Goal: Find specific page/section

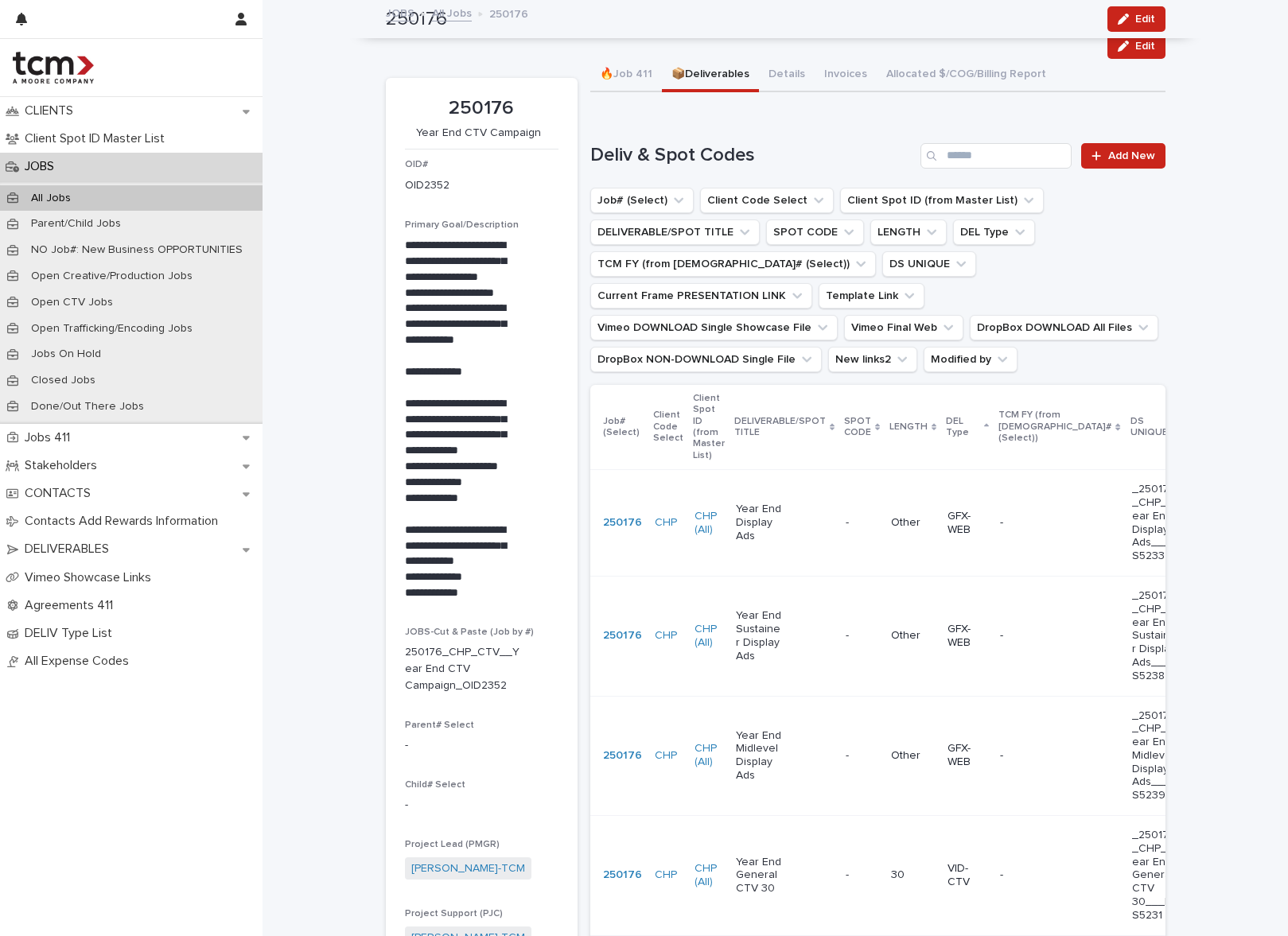
scroll to position [883, 0]
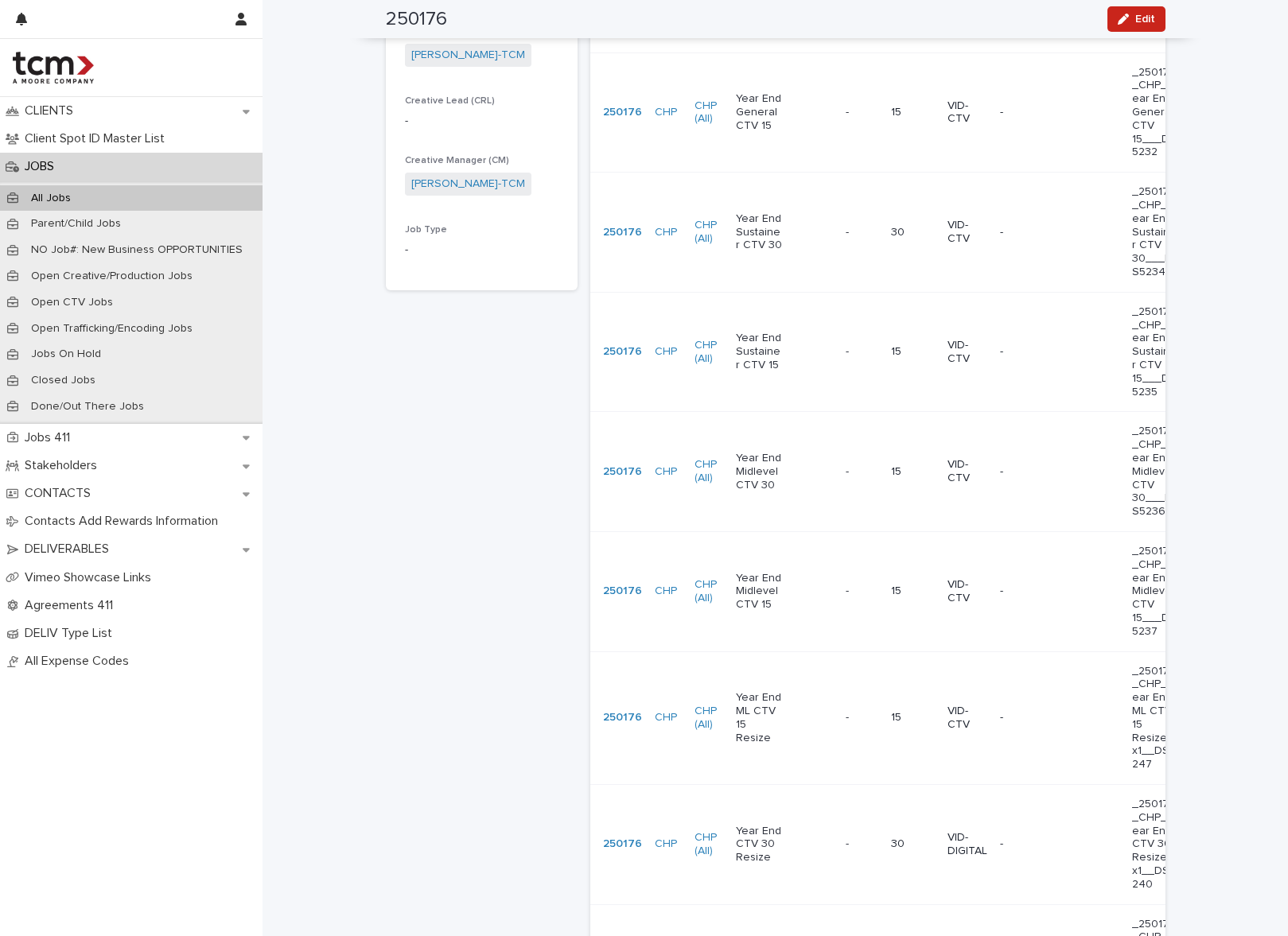
click at [319, 290] on div "**********" at bounding box center [775, 725] width 1025 height 3212
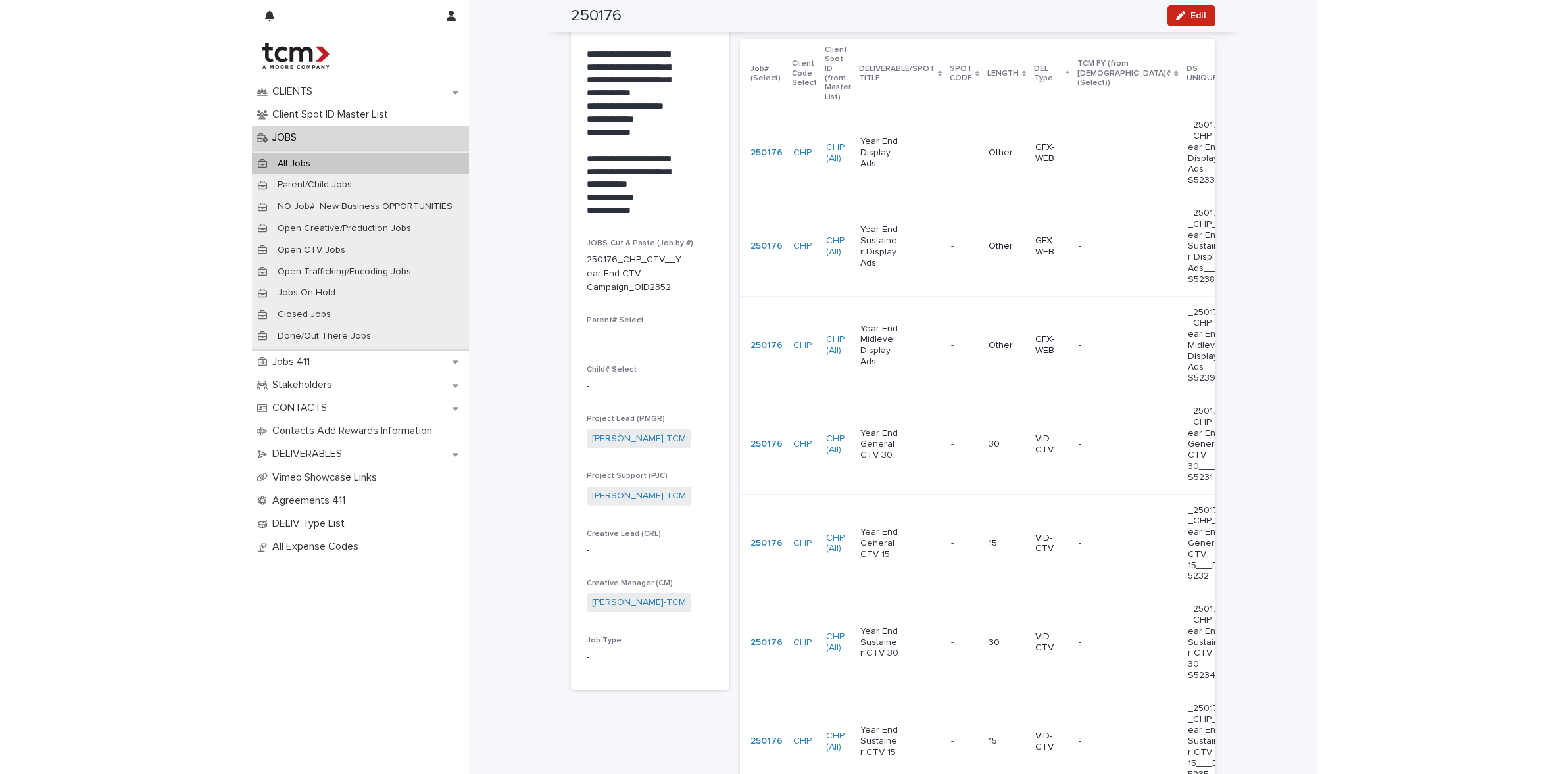
scroll to position [0, 0]
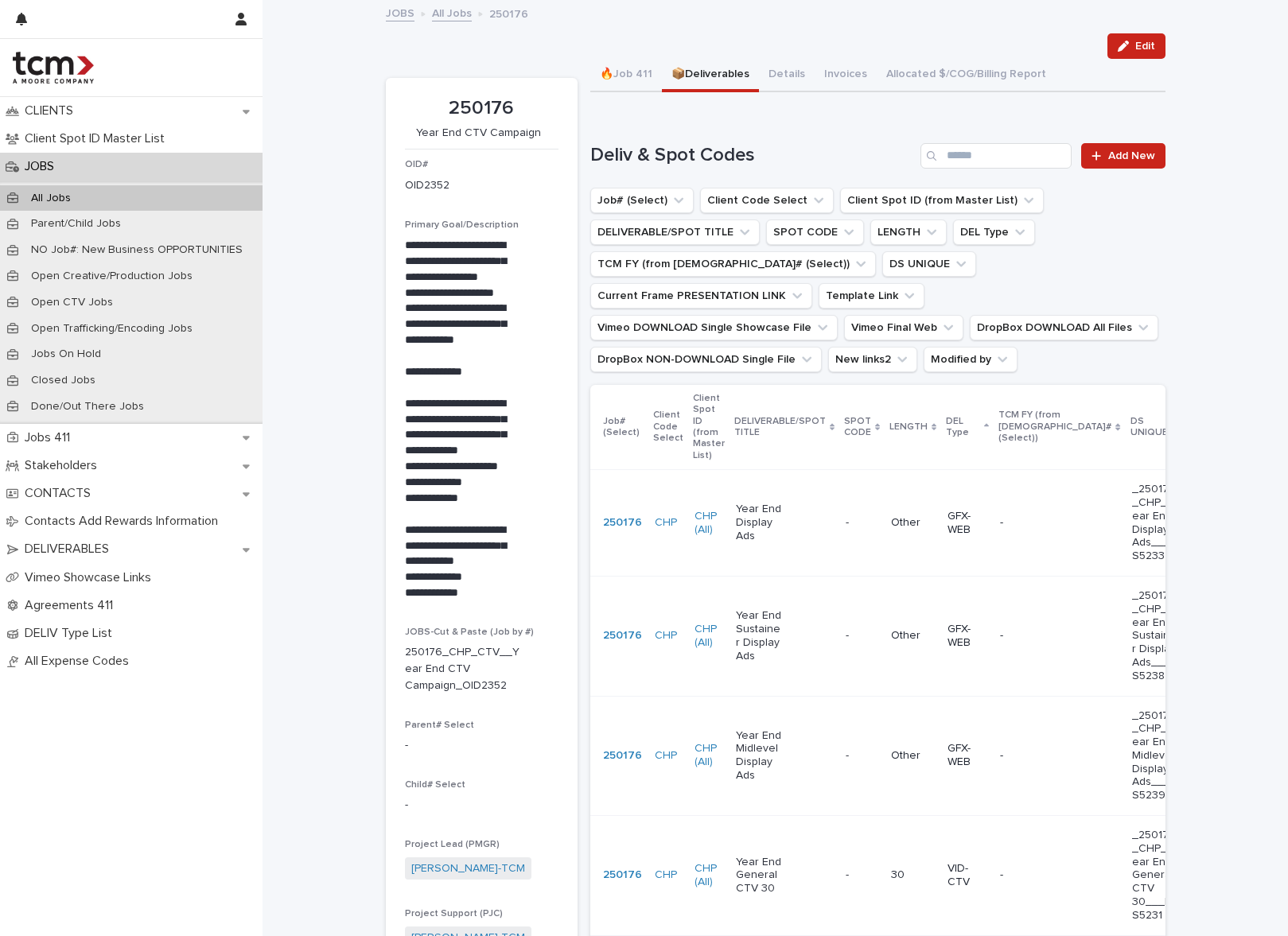
click at [104, 198] on div "All Jobs" at bounding box center [131, 198] width 263 height 26
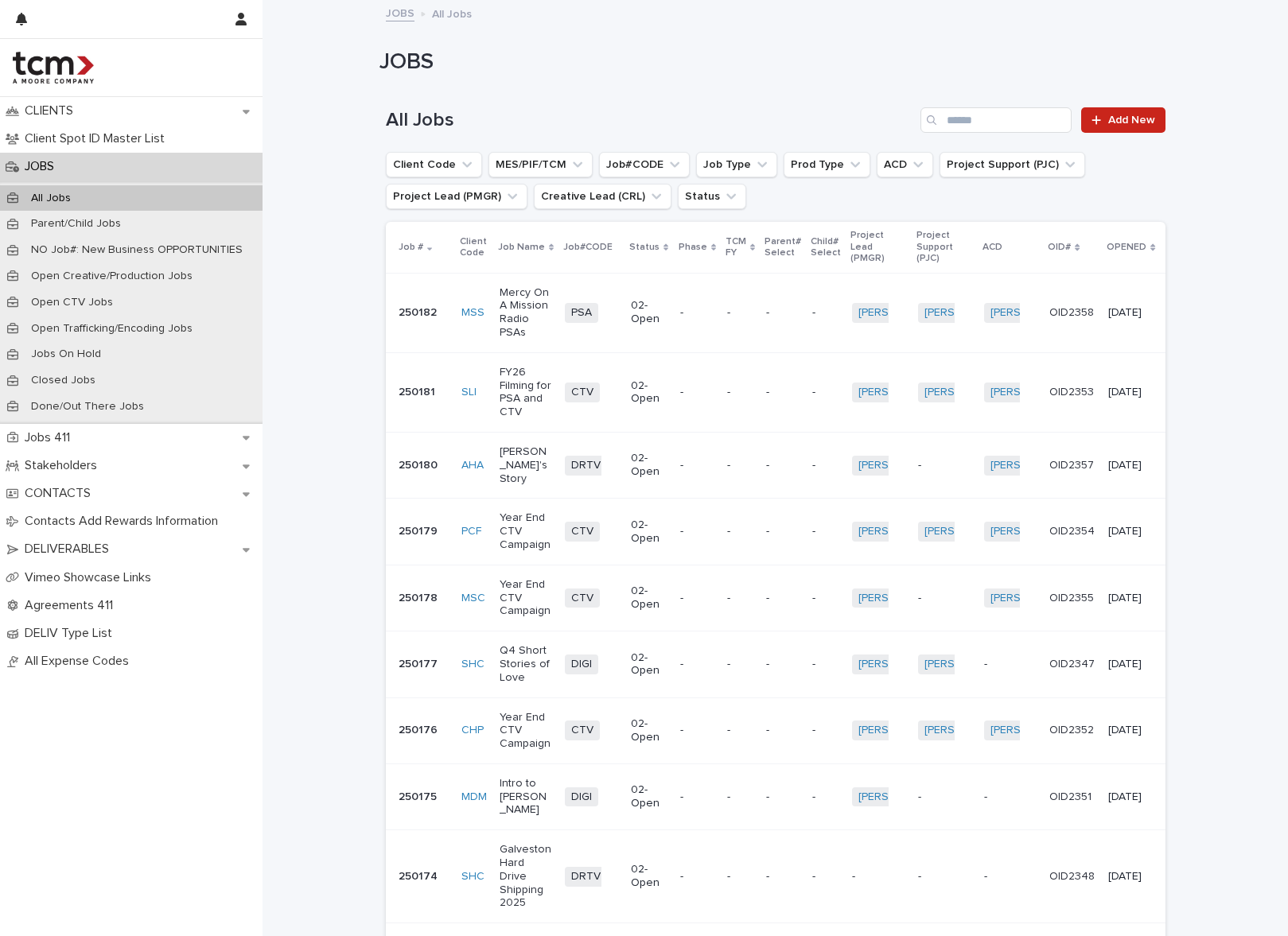
click at [107, 166] on div "JOBS" at bounding box center [131, 166] width 263 height 28
click at [118, 196] on div "All Jobs" at bounding box center [131, 198] width 263 height 26
click at [973, 123] on input "Search" at bounding box center [996, 120] width 151 height 25
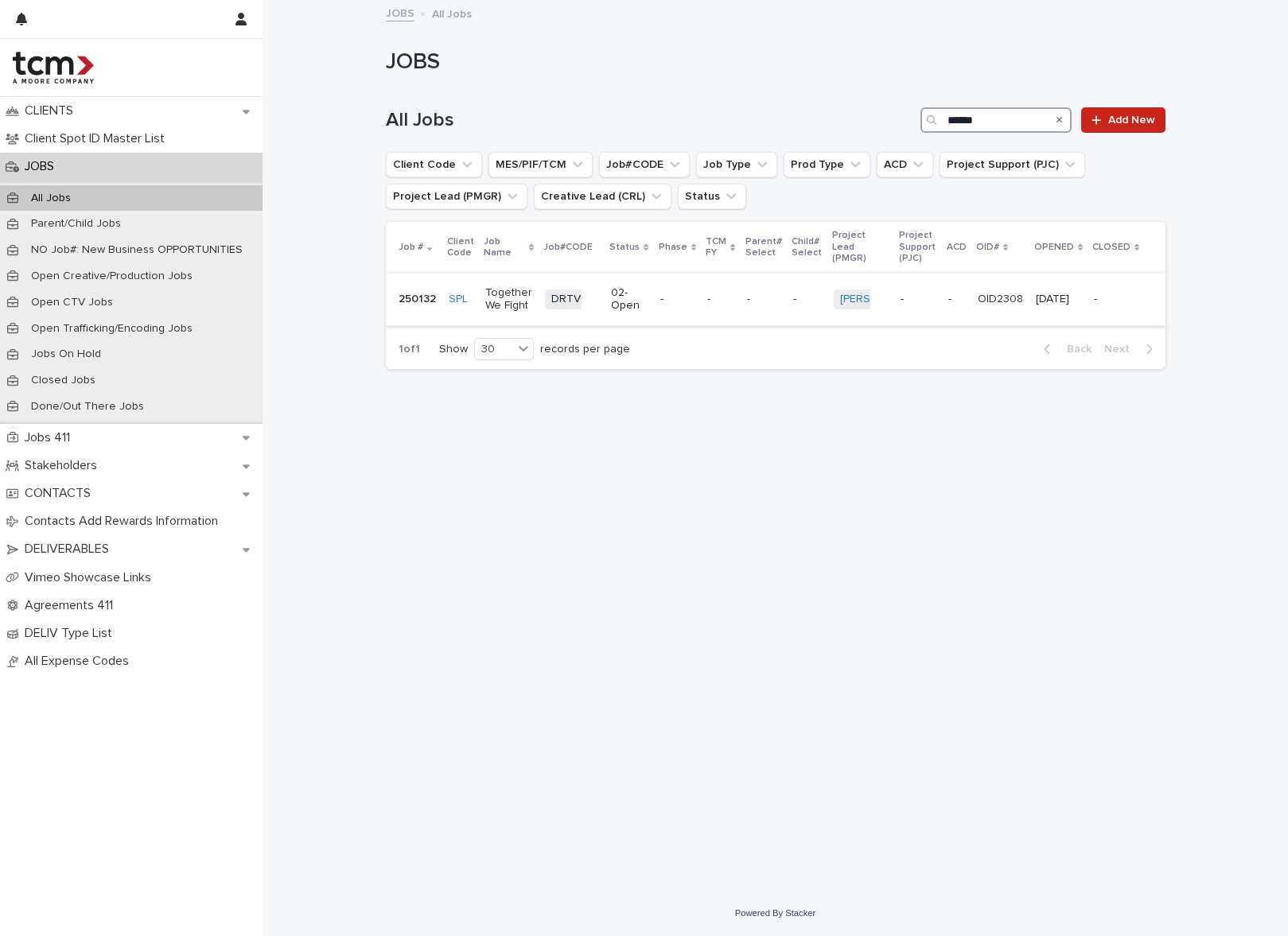
type input "******"
click at [632, 303] on p "02-Open" at bounding box center [629, 300] width 37 height 27
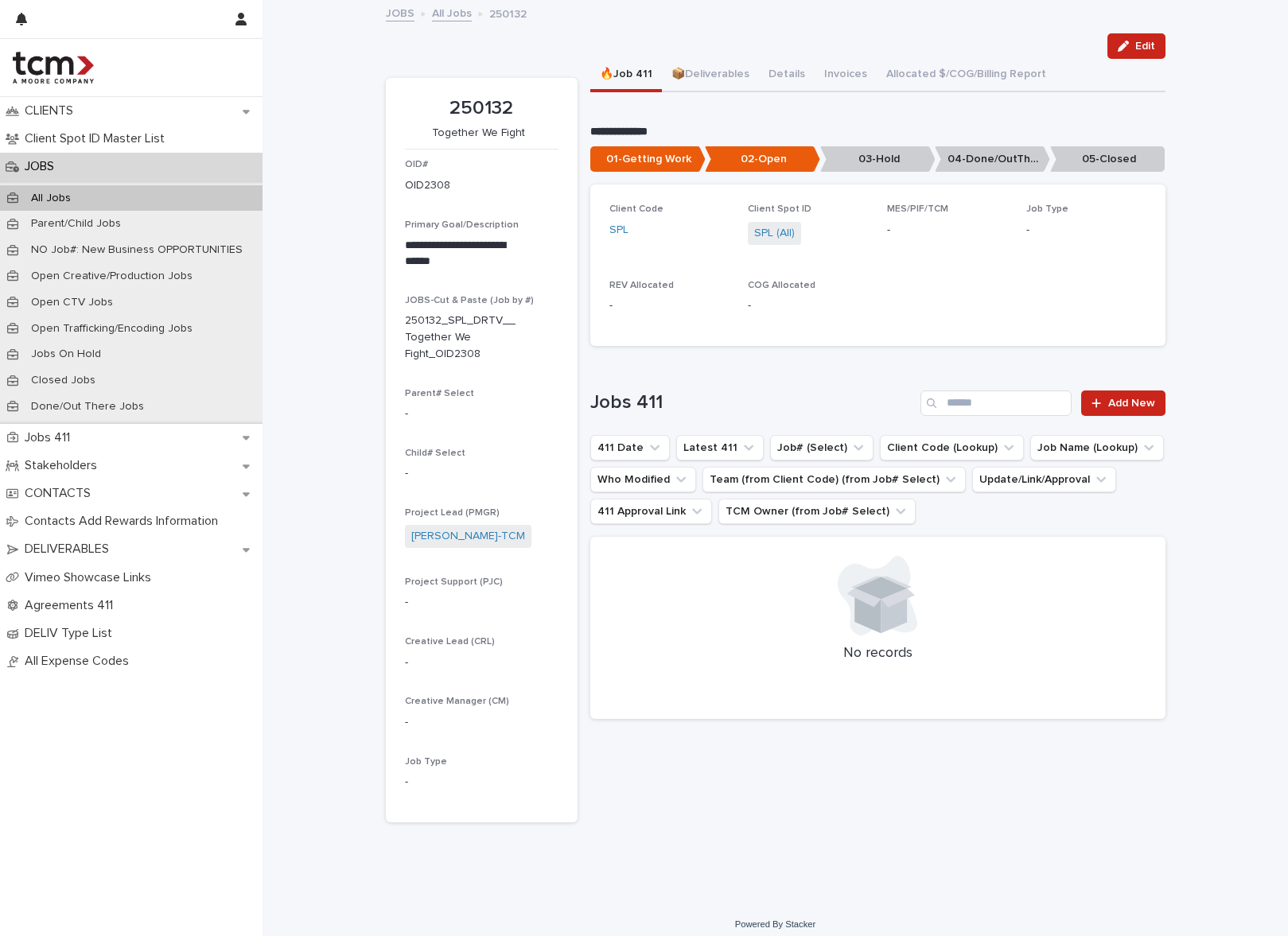
click at [662, 353] on div "Loading... Saving… Client Code SPL Client Spot ID SPL (All) MES/PIF/TCM - Job T…" at bounding box center [877, 271] width 575 height 173
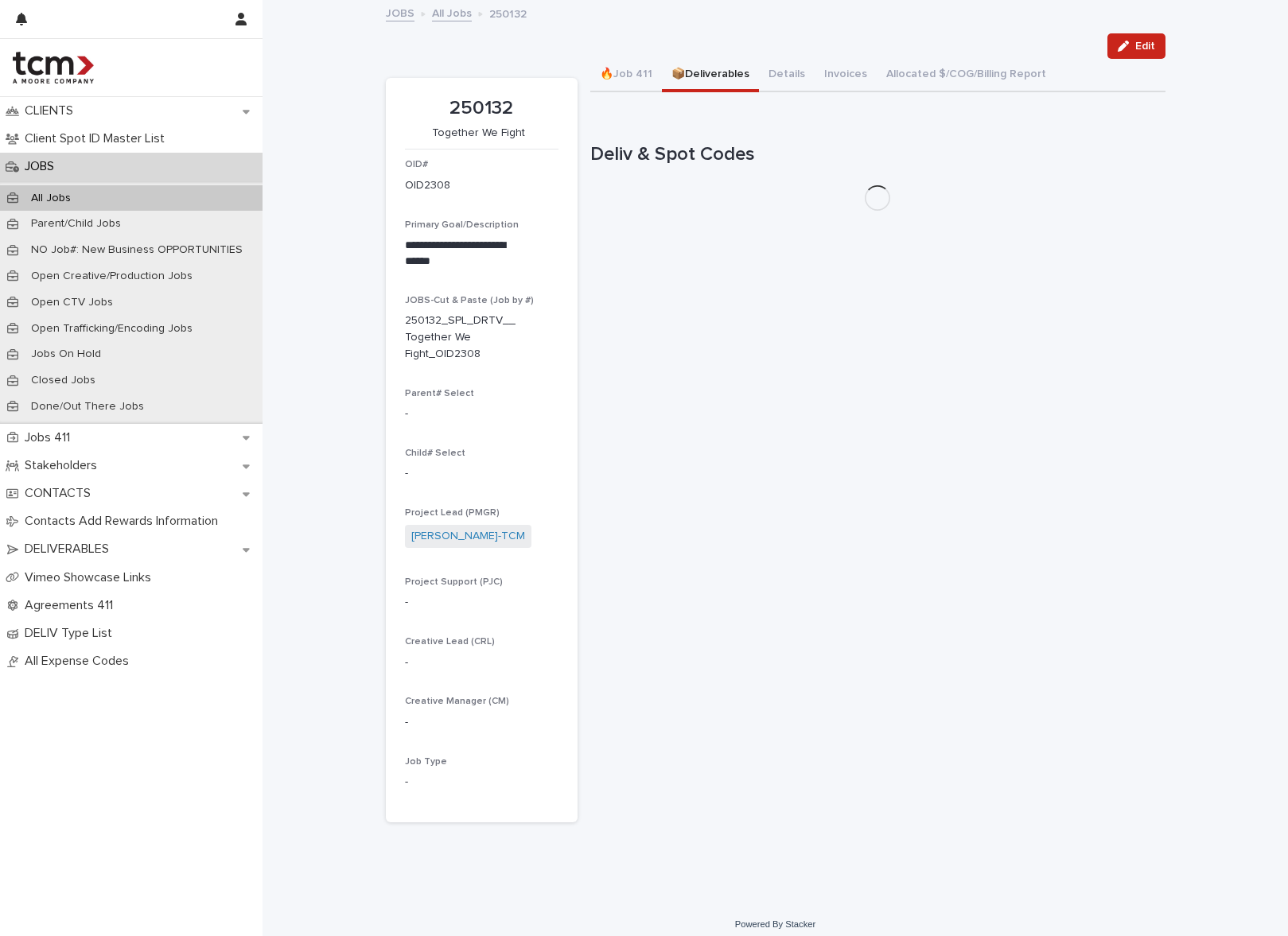
click at [691, 78] on button "📦Deliverables" at bounding box center [710, 75] width 97 height 33
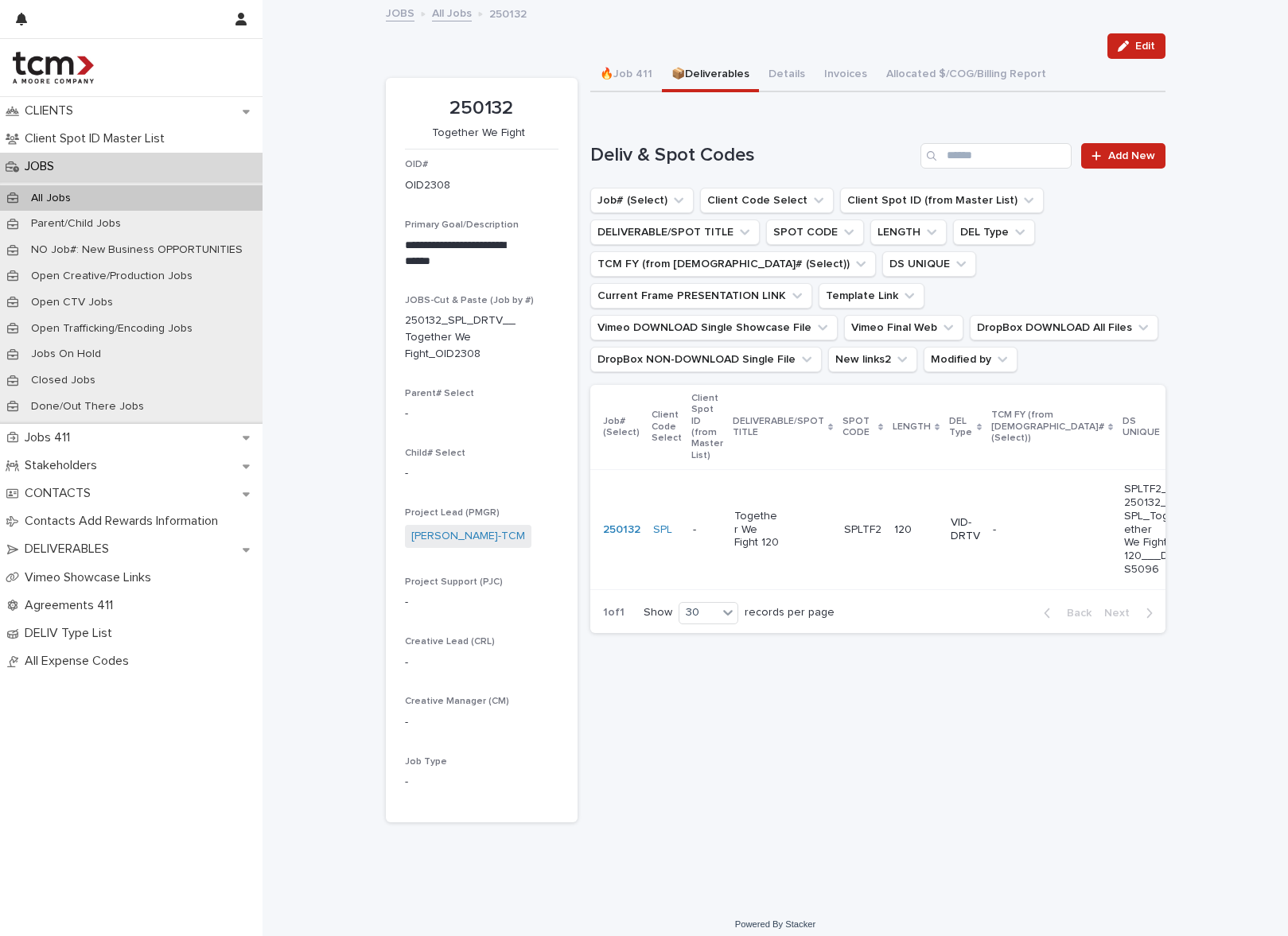
click at [810, 554] on div "Together We Fight 120" at bounding box center [783, 530] width 97 height 52
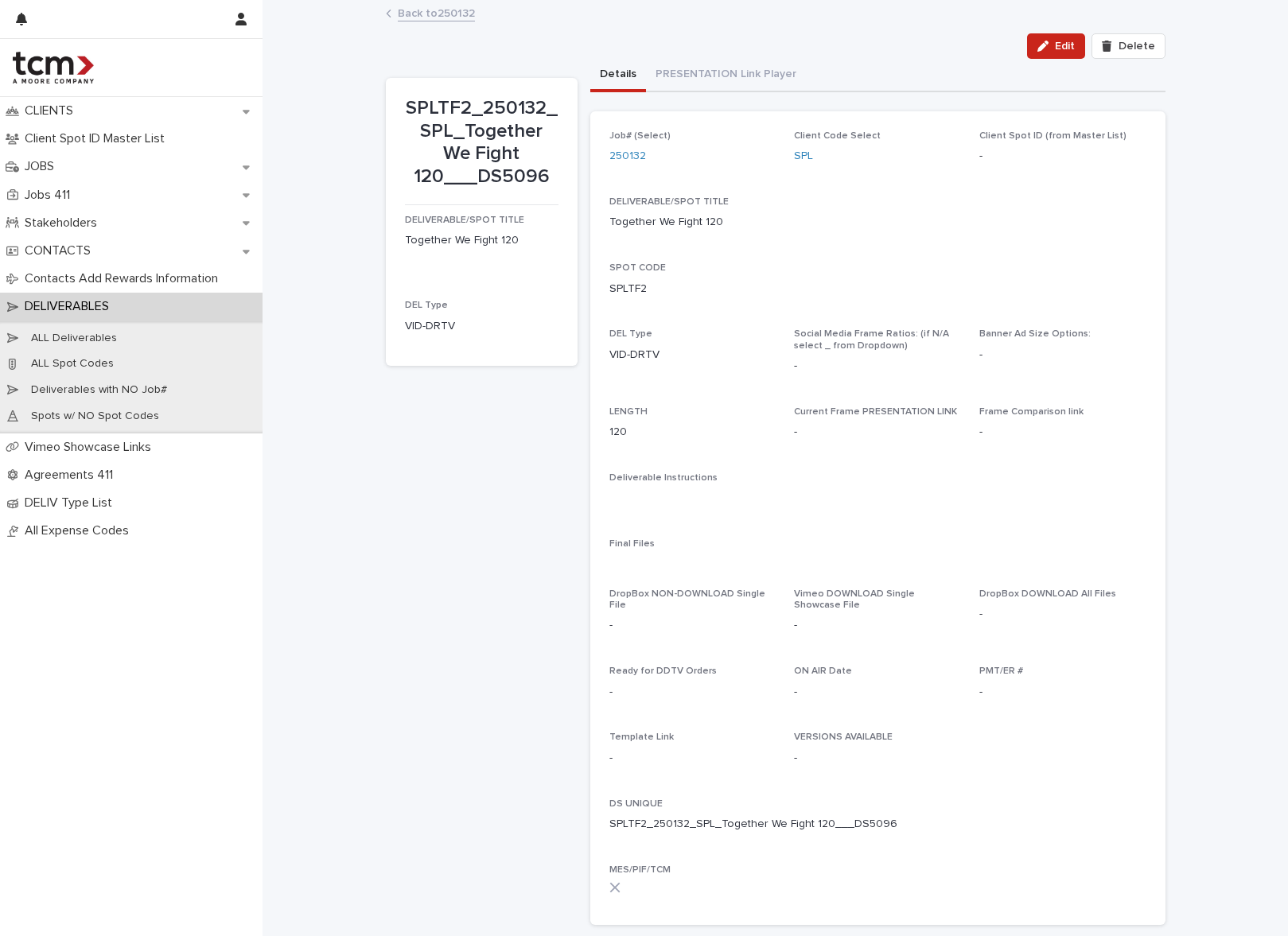
click at [433, 551] on div "SPLTF2_250132_SPL_Together We Fight 120___DS5096 DELIVERABLE/SPOT TITLE Togethe…" at bounding box center [481, 507] width 191 height 860
